Goal: Use online tool/utility: Utilize a website feature to perform a specific function

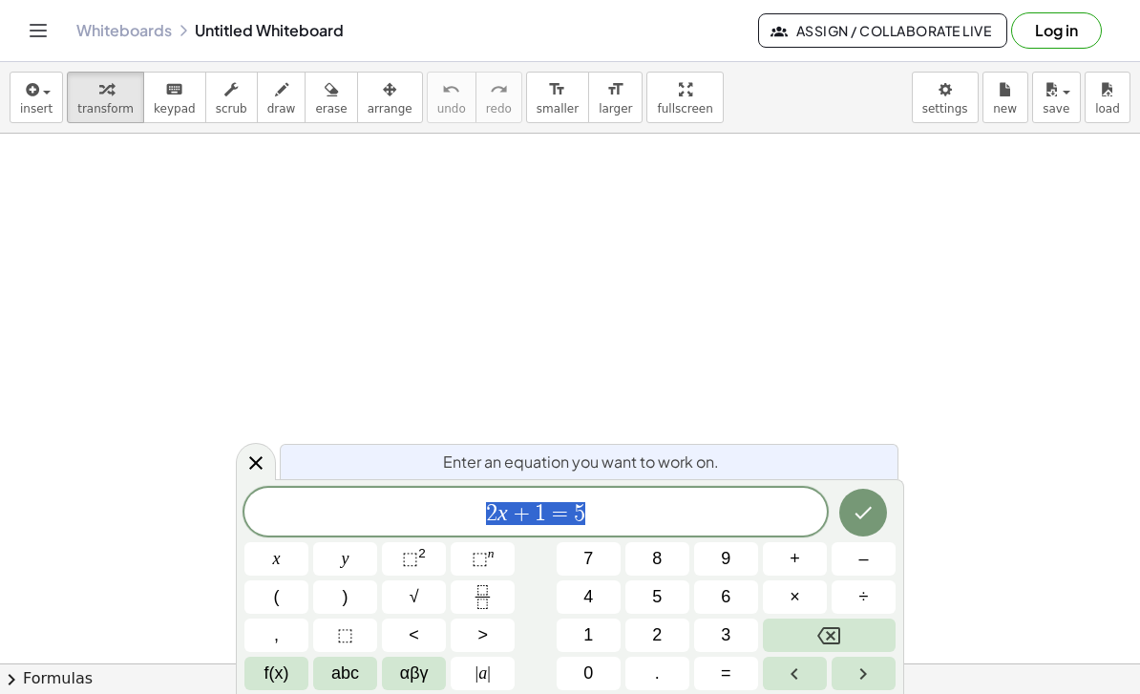
click at [844, 632] on button "Backspace" at bounding box center [829, 634] width 133 height 33
click at [843, 632] on button "Backspace" at bounding box center [829, 634] width 133 height 33
click at [845, 636] on button "Backspace" at bounding box center [829, 634] width 133 height 33
click at [659, 626] on span "2" at bounding box center [657, 635] width 10 height 26
click at [850, 627] on button "Backspace" at bounding box center [829, 634] width 133 height 33
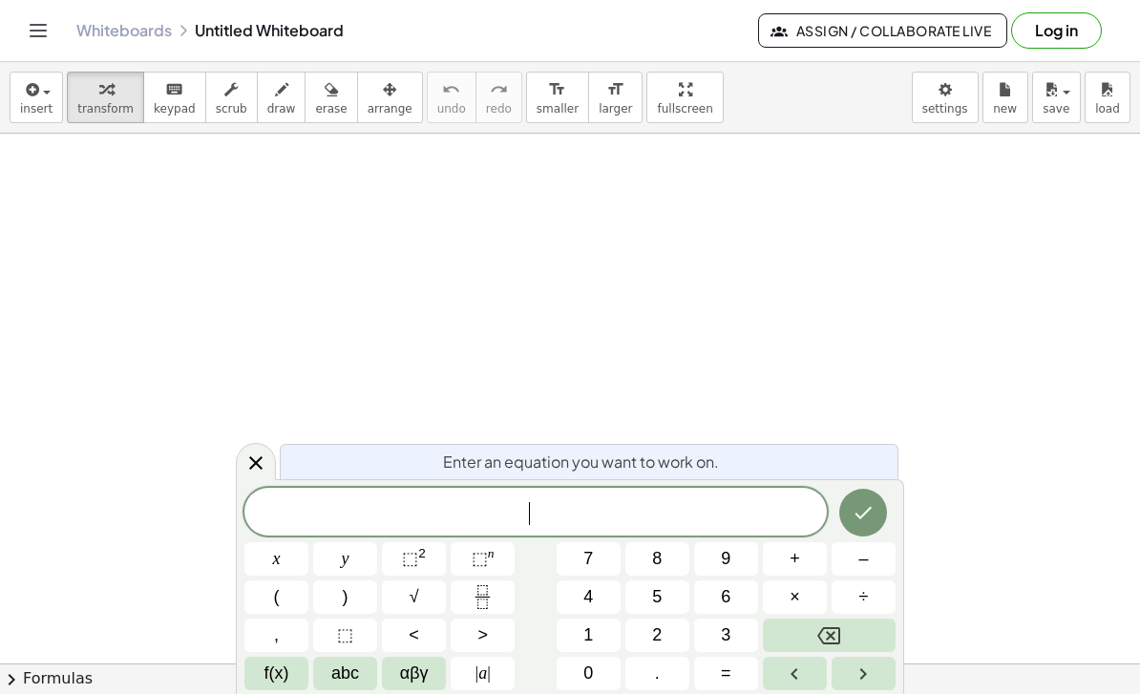
click at [264, 562] on button "x" at bounding box center [276, 558] width 64 height 33
click at [808, 555] on button "+" at bounding box center [795, 558] width 64 height 33
click at [269, 556] on button "x" at bounding box center [276, 558] width 64 height 33
click at [801, 560] on button "+" at bounding box center [795, 558] width 64 height 33
click at [682, 560] on button "8" at bounding box center [657, 558] width 64 height 33
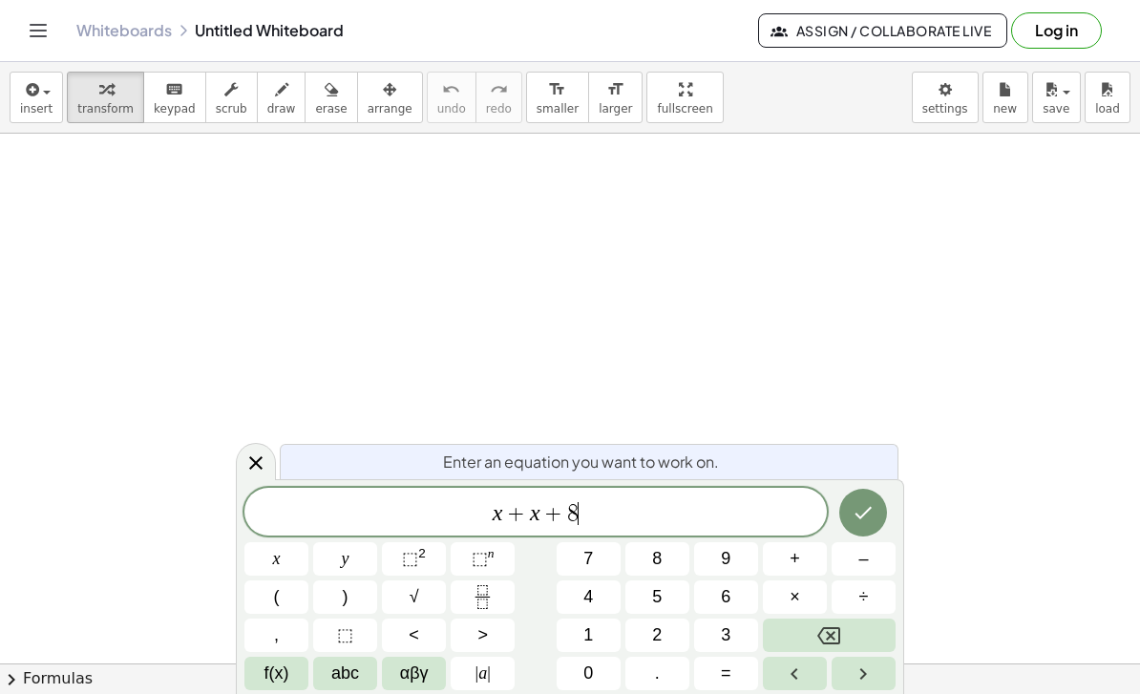
click at [748, 659] on button "=" at bounding box center [726, 673] width 64 height 33
click at [666, 560] on button "8" at bounding box center [657, 558] width 64 height 33
click at [275, 569] on span "x" at bounding box center [277, 559] width 8 height 26
click at [873, 565] on button "–" at bounding box center [863, 558] width 64 height 33
click at [737, 547] on button "9" at bounding box center [726, 558] width 64 height 33
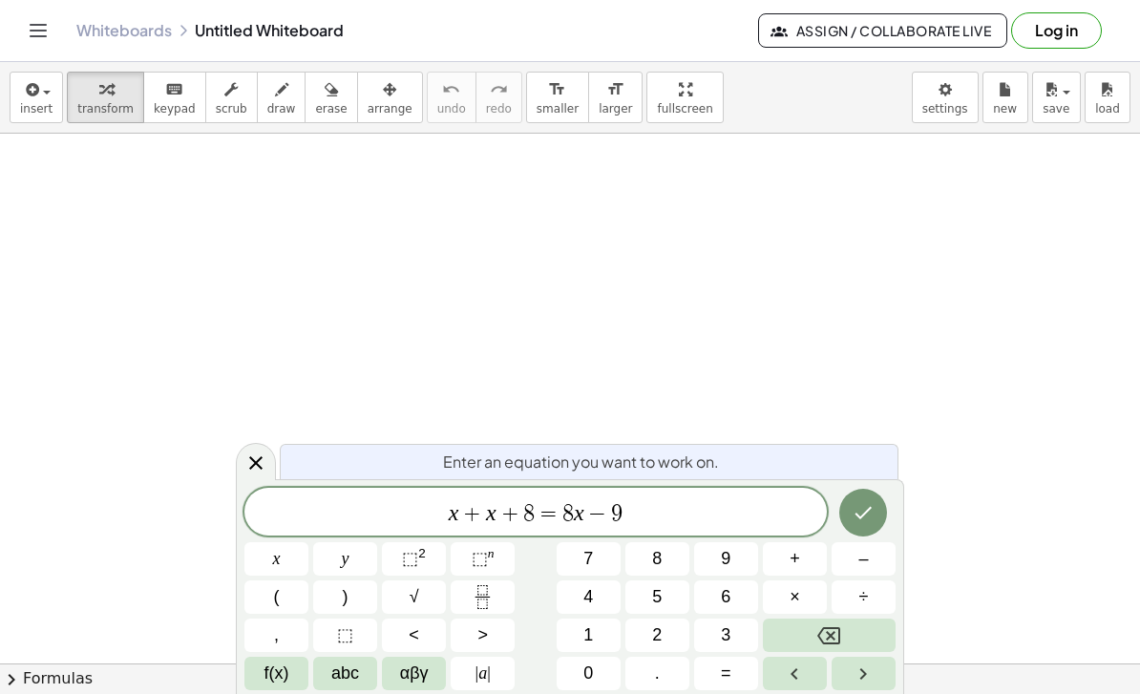
click at [868, 513] on icon "Done" at bounding box center [862, 512] width 23 height 23
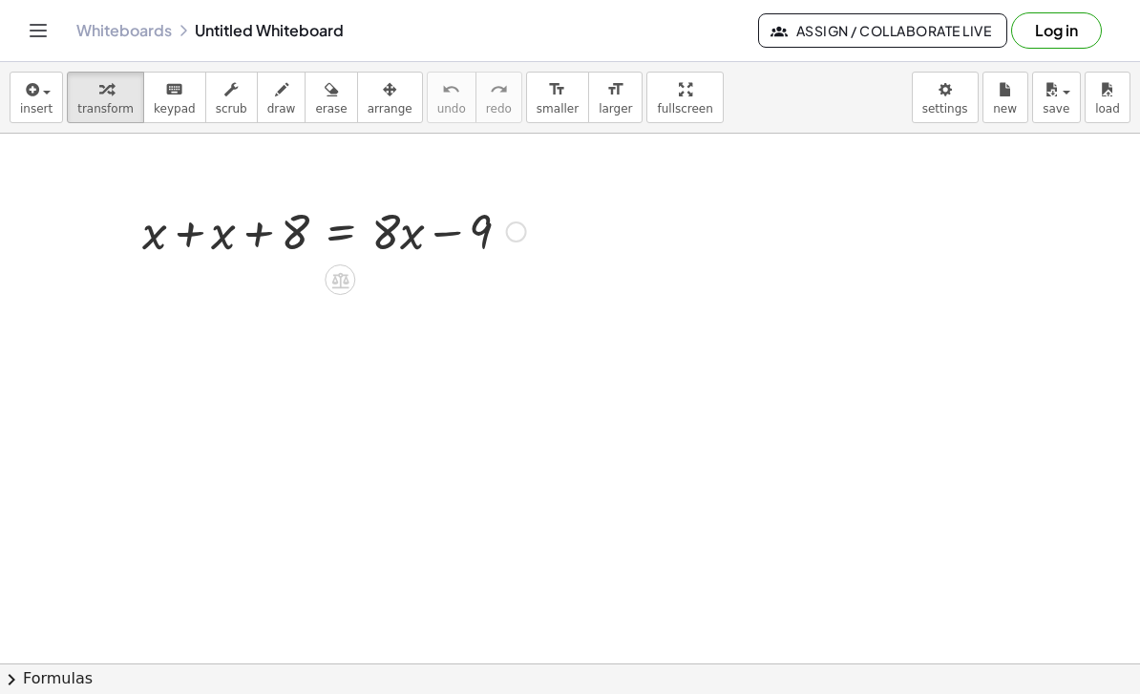
click at [340, 267] on div at bounding box center [339, 279] width 31 height 31
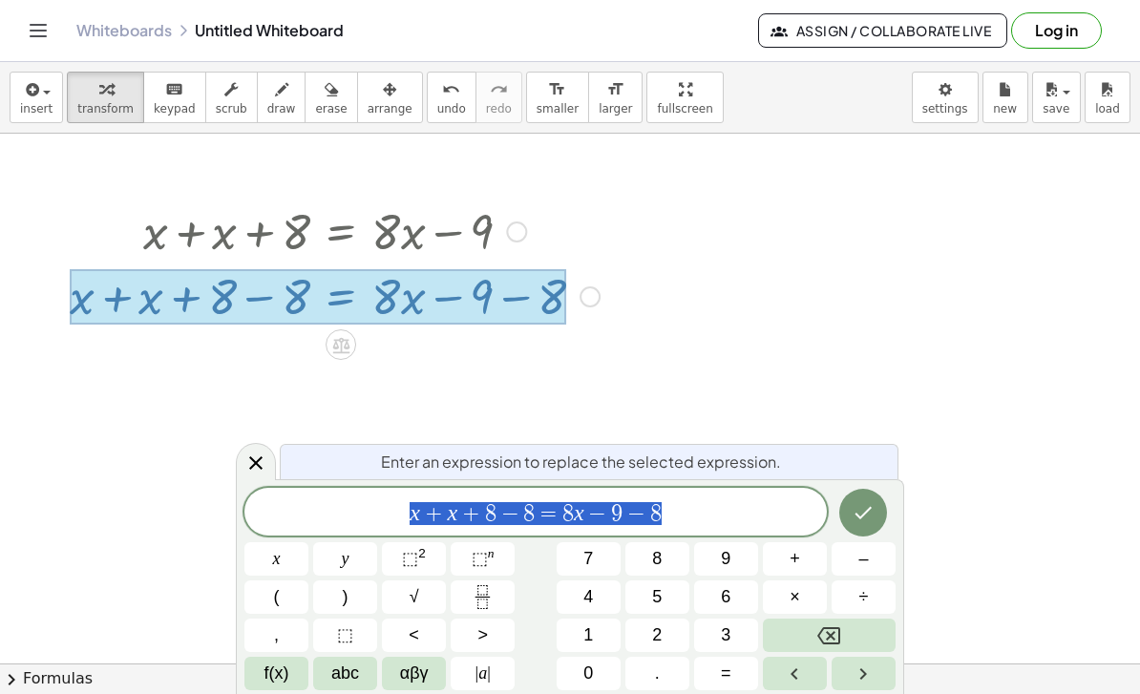
click at [245, 478] on div at bounding box center [256, 461] width 40 height 37
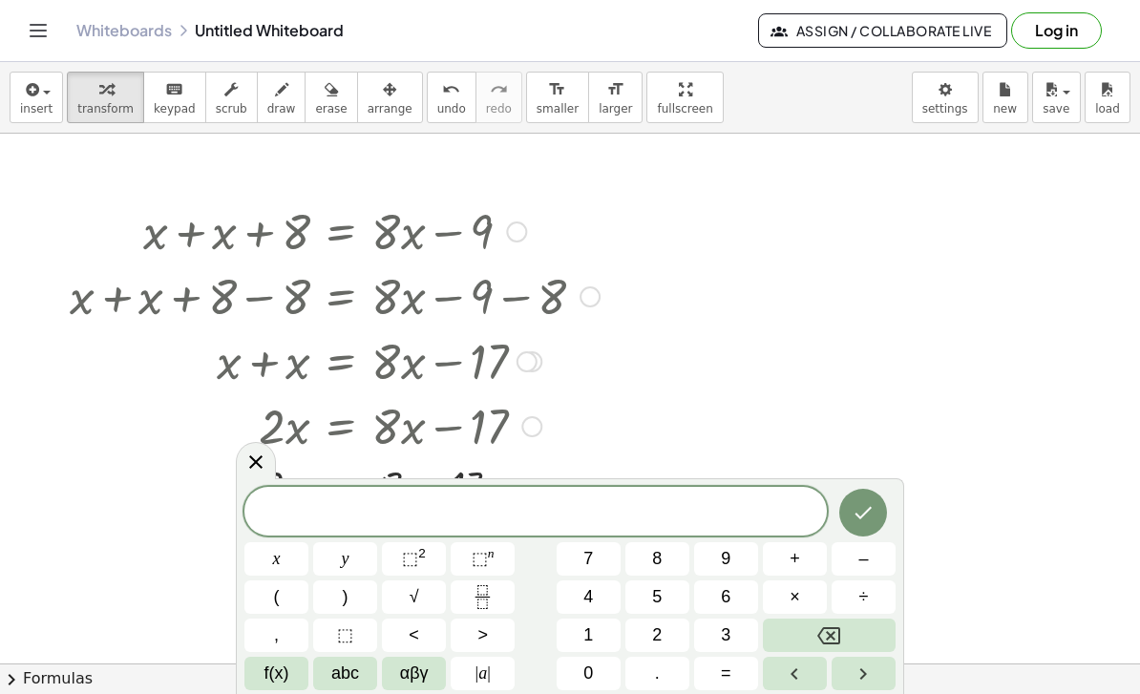
click at [261, 464] on icon at bounding box center [255, 461] width 23 height 23
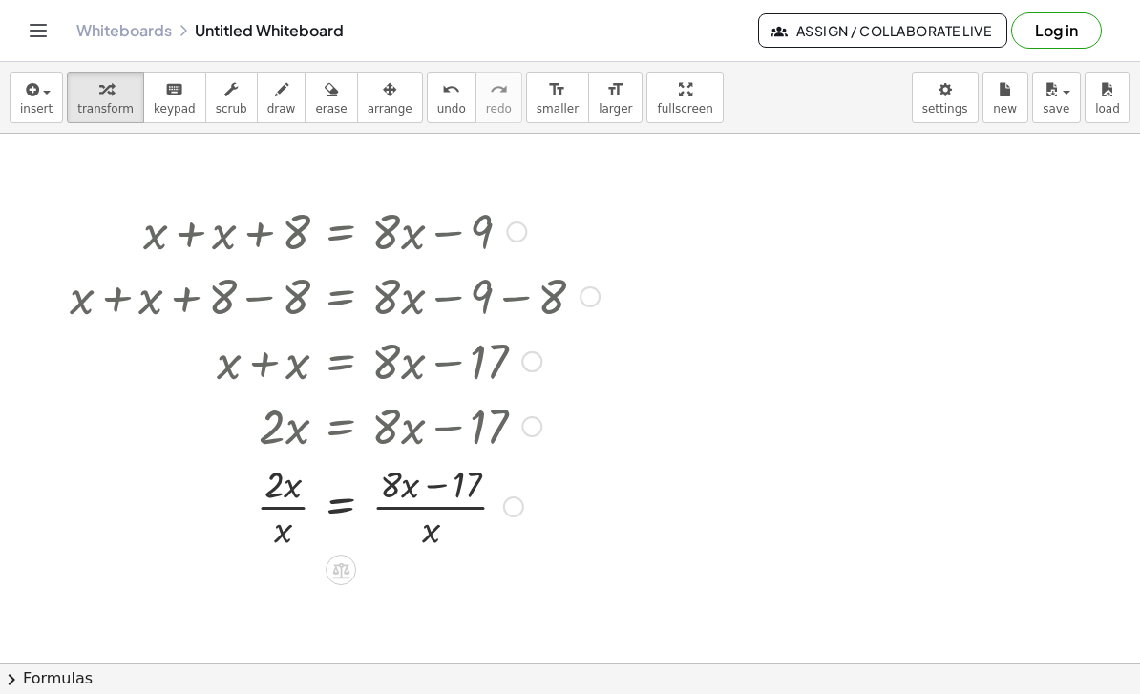
click at [60, 92] on button "insert" at bounding box center [36, 98] width 53 height 52
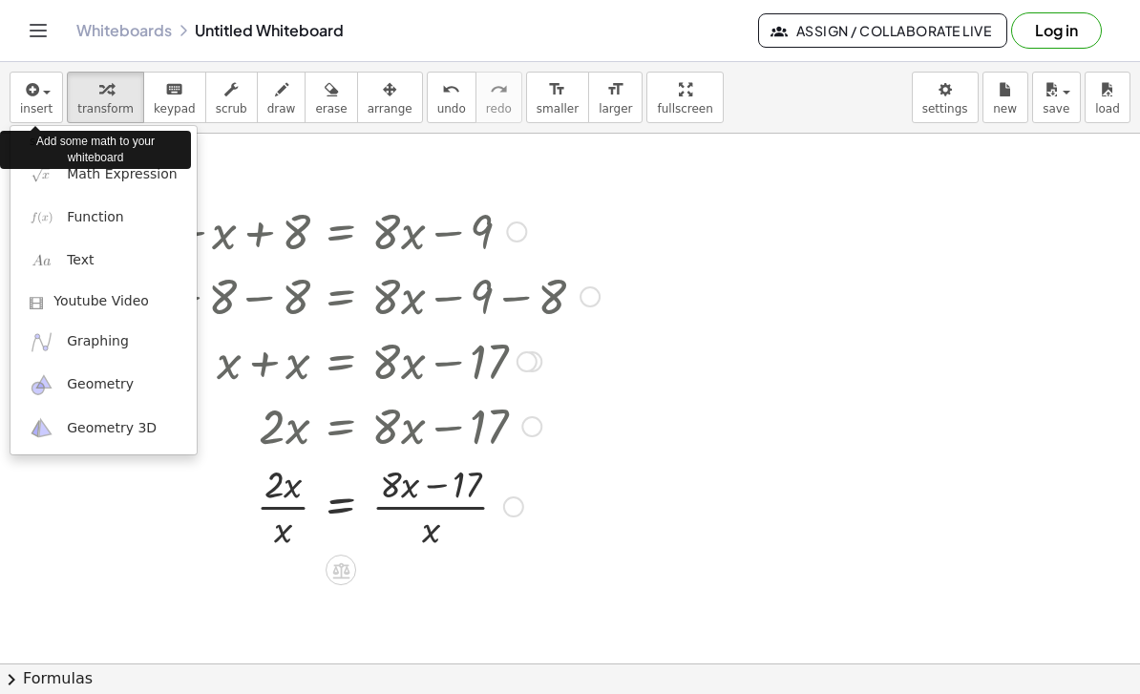
click at [640, 529] on div at bounding box center [570, 347] width 1140 height 694
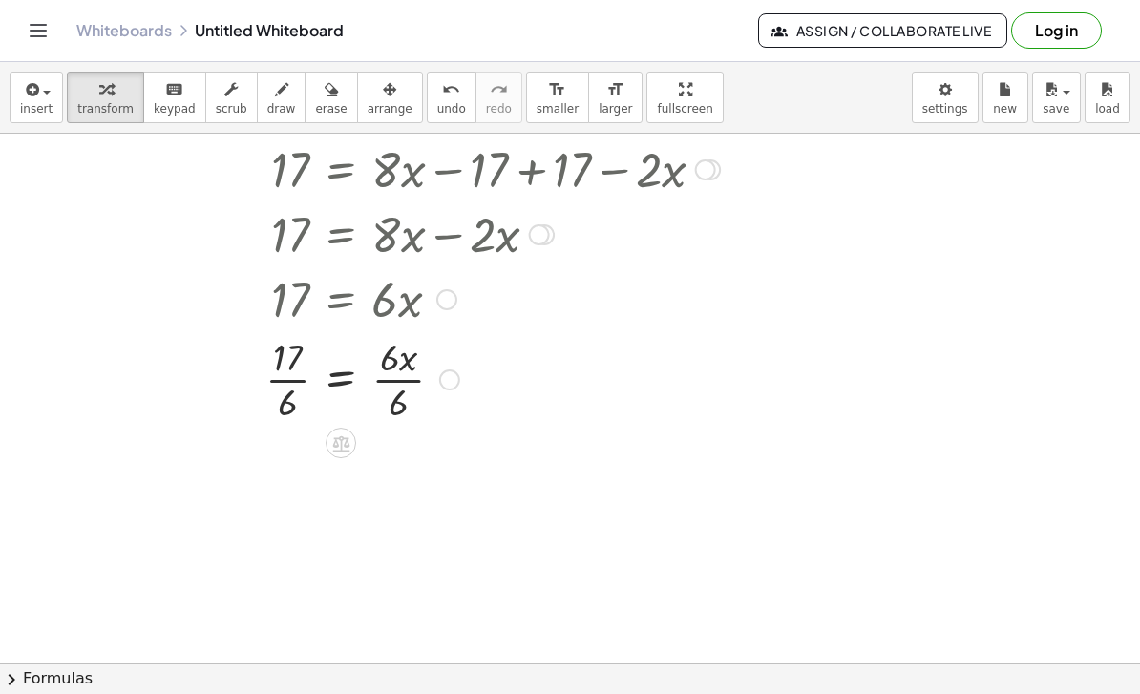
scroll to position [395, 0]
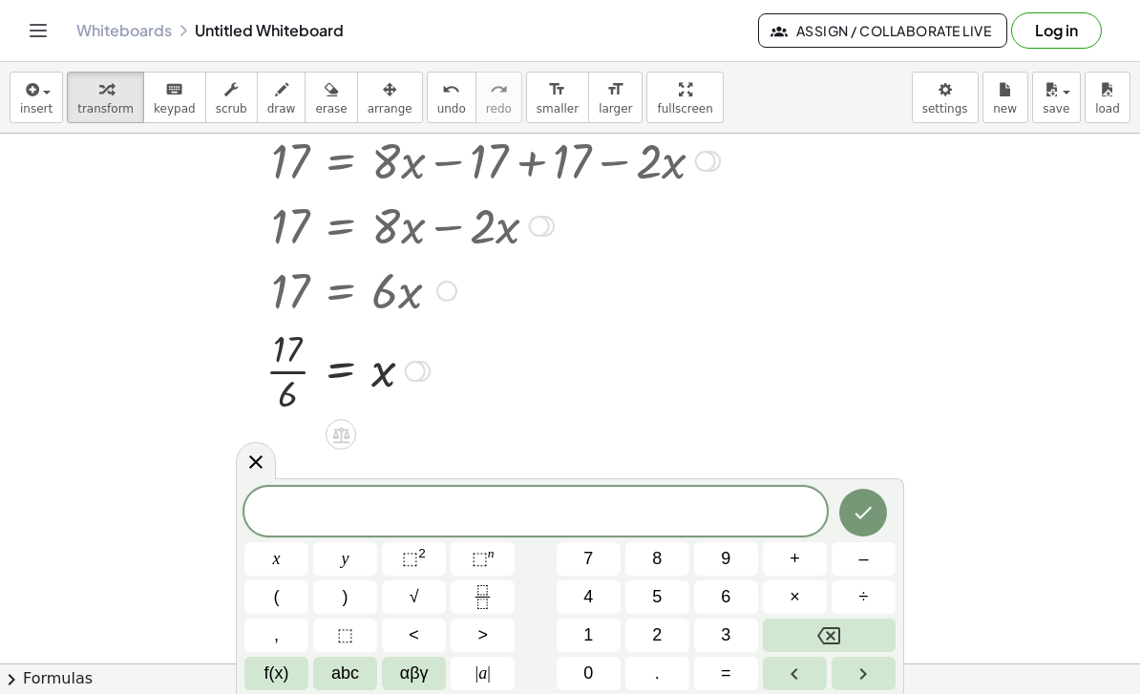
click at [254, 463] on icon at bounding box center [255, 461] width 23 height 23
